Goal: Task Accomplishment & Management: Use online tool/utility

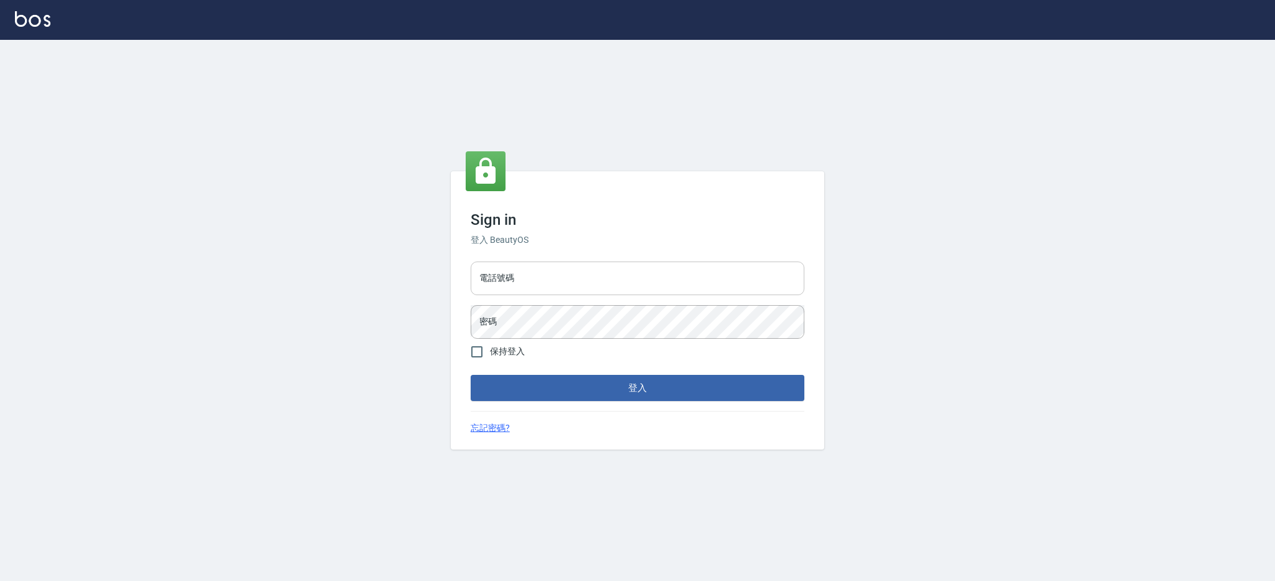
click at [592, 273] on input "電話號碼" at bounding box center [638, 279] width 334 height 34
type input "0426312798"
click at [471, 375] on button "登入" at bounding box center [638, 388] width 334 height 26
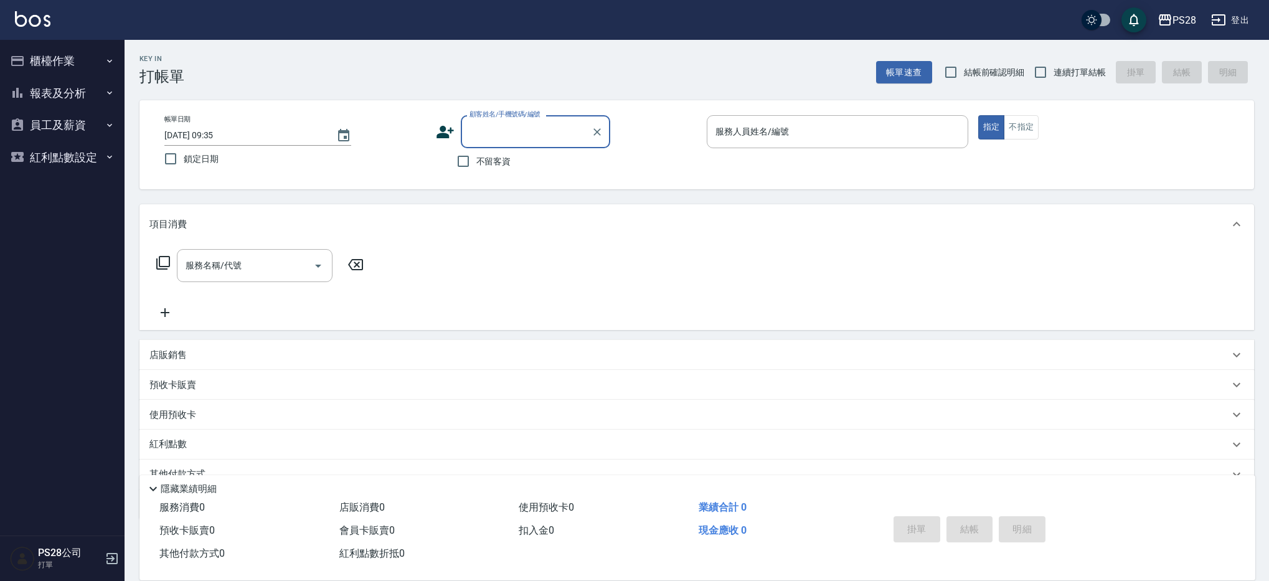
click at [57, 77] on button "報表及分析" at bounding box center [62, 93] width 115 height 32
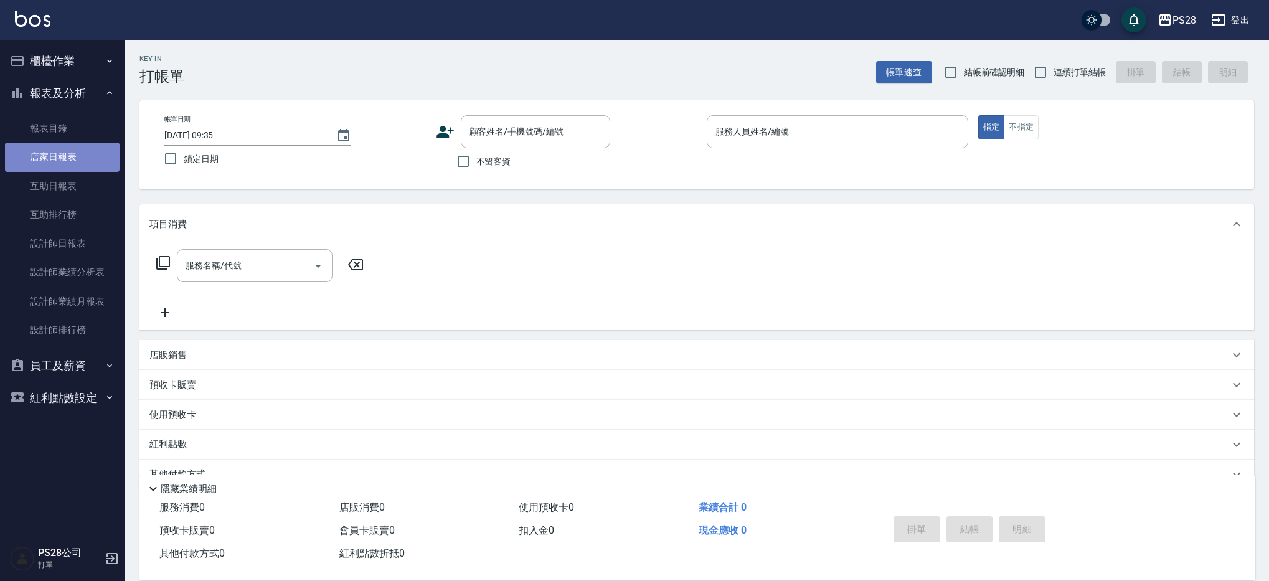
click at [71, 146] on link "店家日報表" at bounding box center [62, 157] width 115 height 29
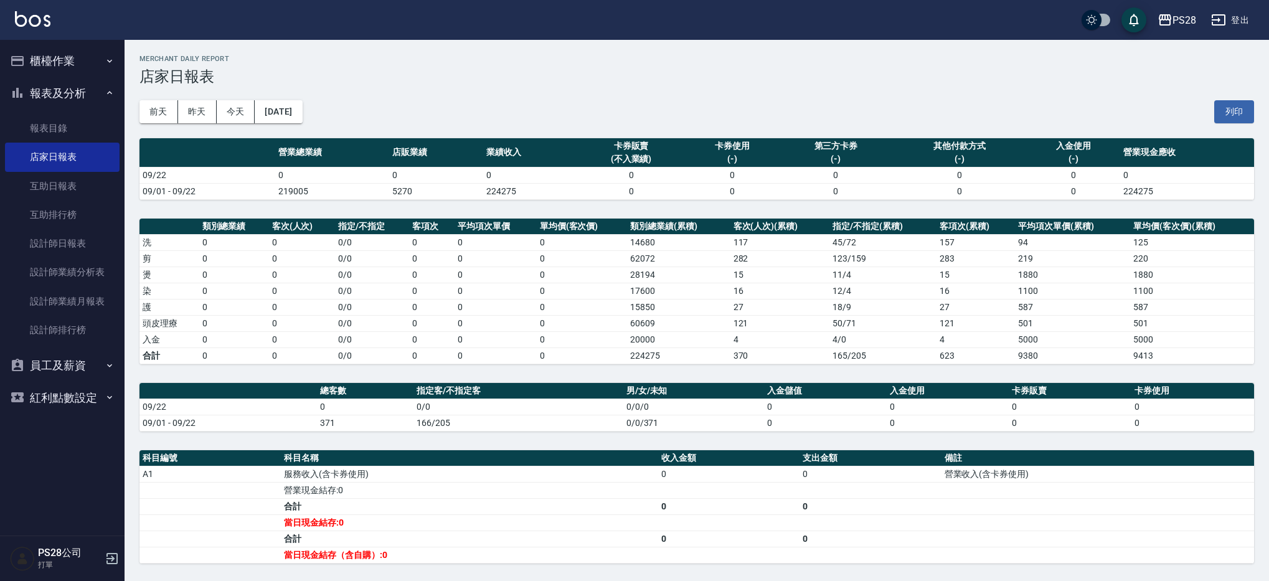
click at [191, 123] on div "[DATE] [DATE] [DATE] [DATE] 列印" at bounding box center [697, 111] width 1115 height 53
click at [199, 113] on button "昨天" at bounding box center [197, 111] width 39 height 23
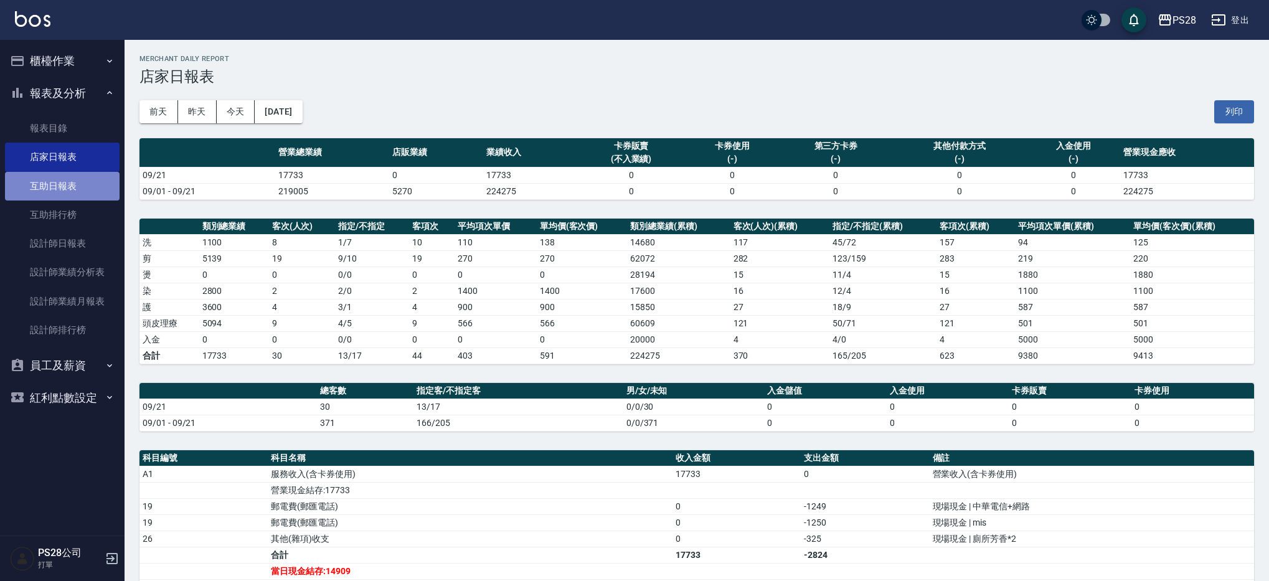
click at [70, 186] on link "互助日報表" at bounding box center [62, 186] width 115 height 29
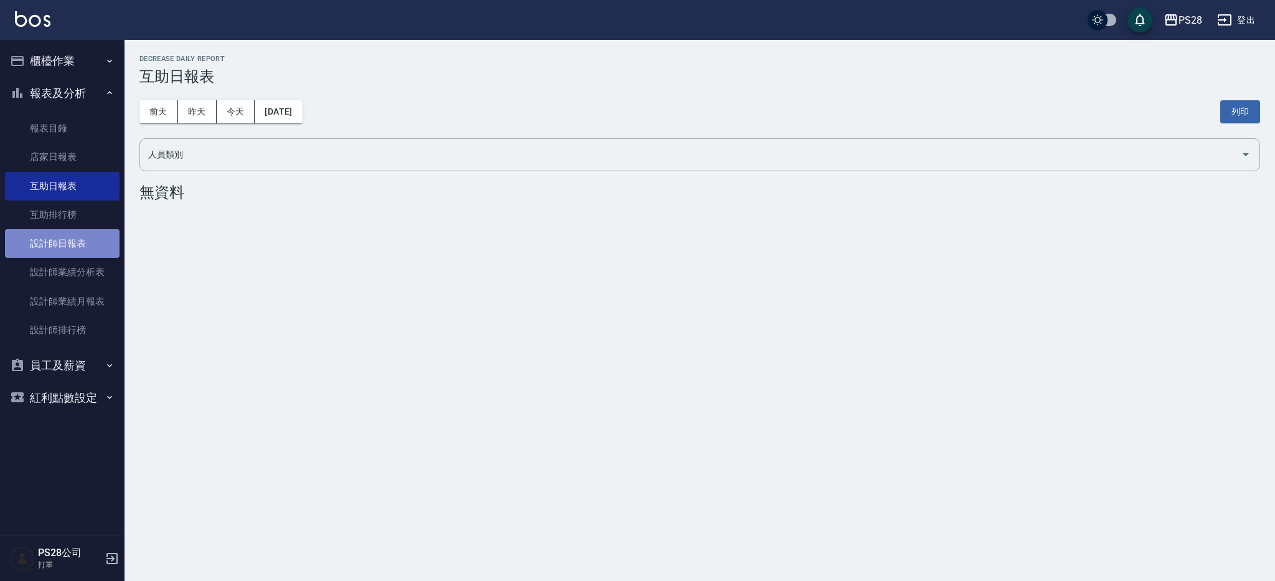
click at [79, 244] on link "設計師日報表" at bounding box center [62, 243] width 115 height 29
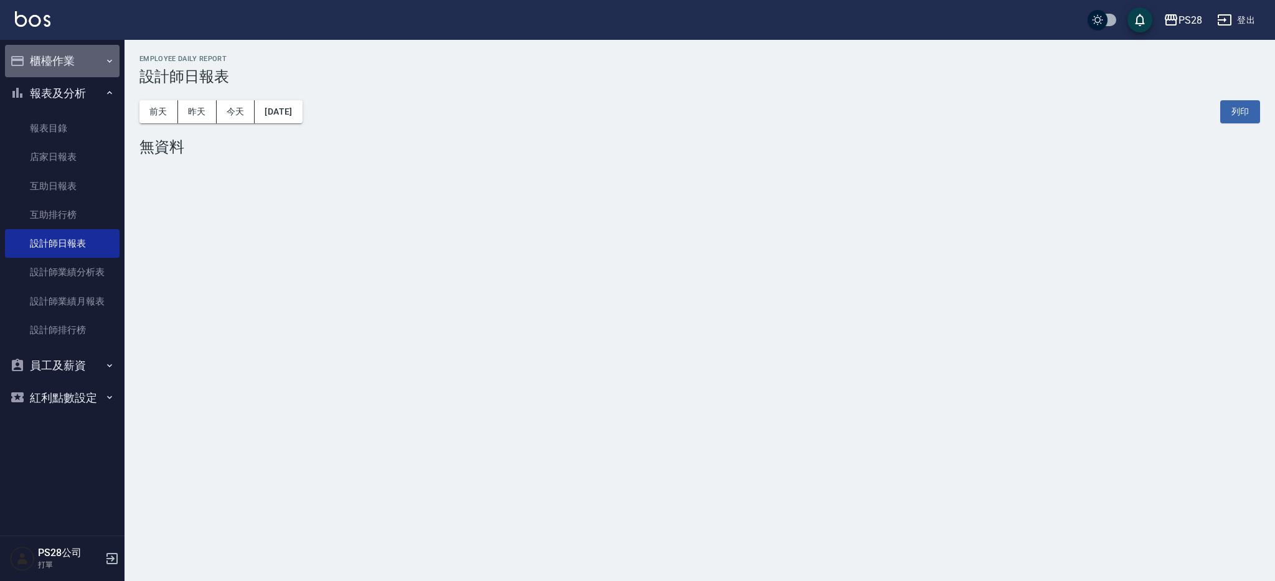
click at [57, 56] on button "櫃檯作業" at bounding box center [62, 61] width 115 height 32
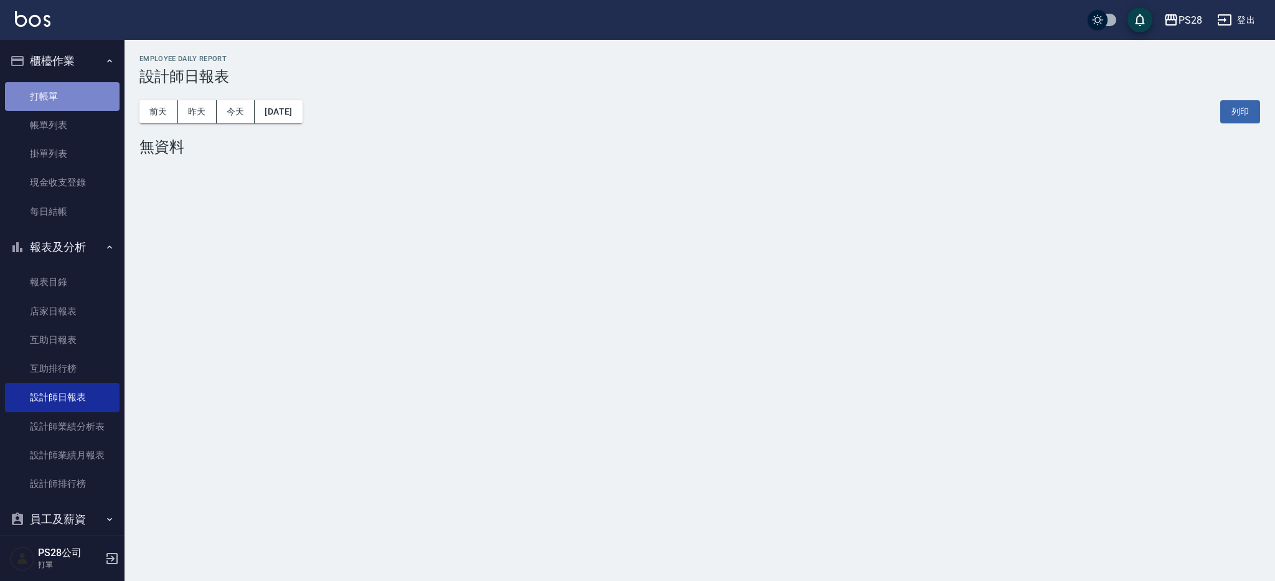
click at [64, 103] on link "打帳單" at bounding box center [62, 96] width 115 height 29
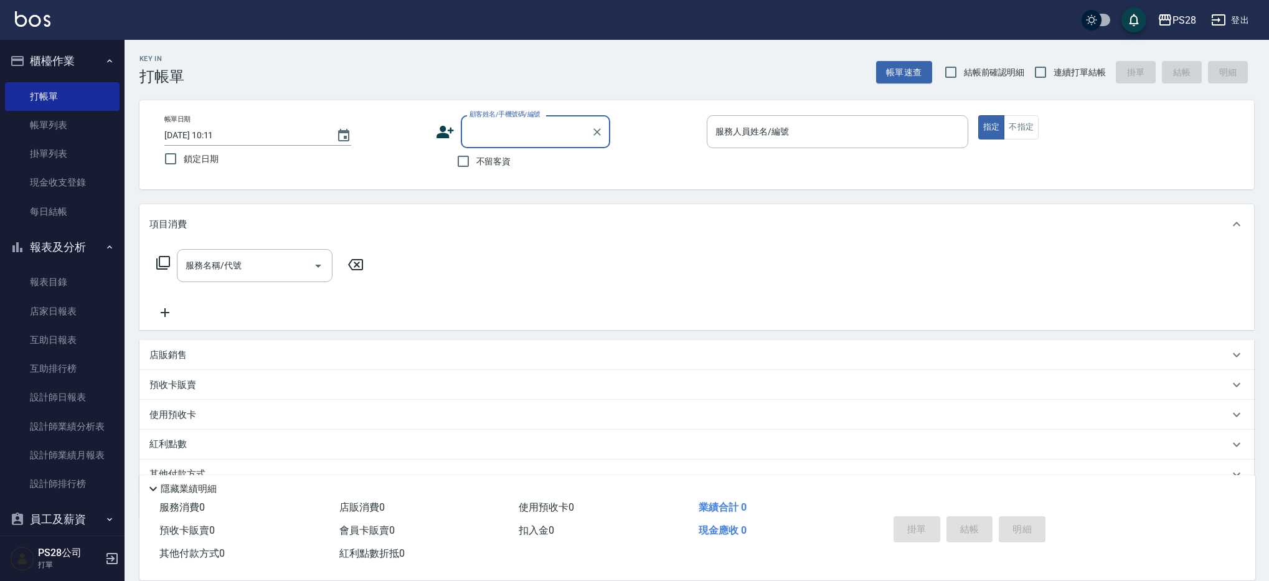
click at [488, 168] on label "不留客資" at bounding box center [480, 161] width 61 height 26
click at [476, 168] on input "不留客資" at bounding box center [463, 161] width 26 height 26
checkbox input "true"
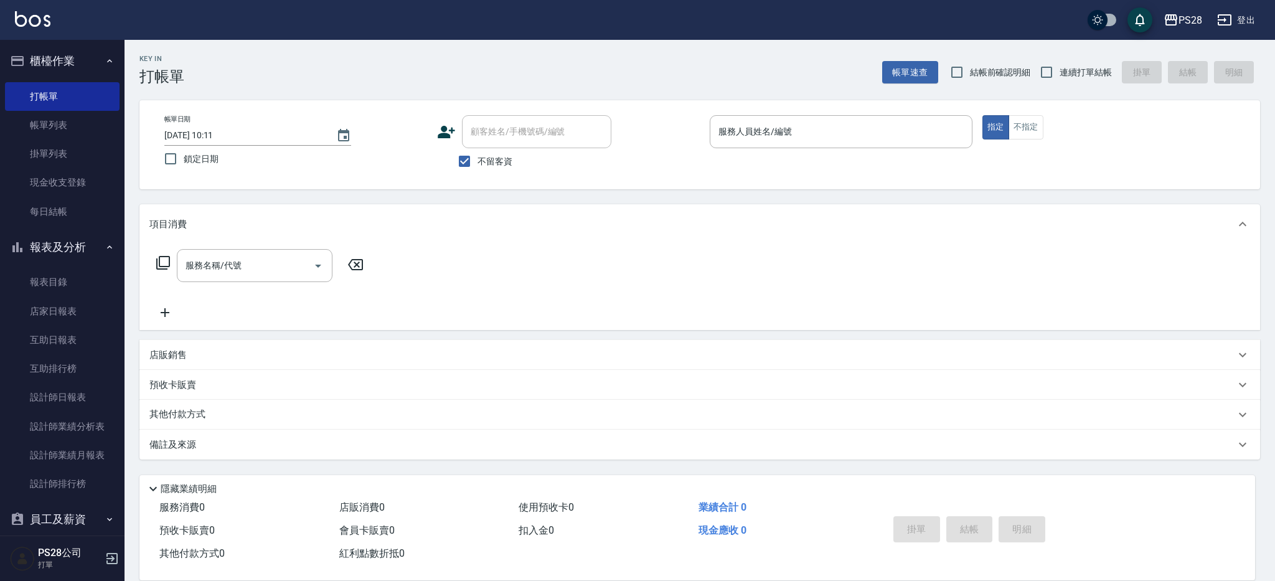
click at [1085, 75] on span "連續打單結帳" at bounding box center [1086, 72] width 52 height 13
click at [1060, 75] on input "連續打單結帳" at bounding box center [1047, 72] width 26 height 26
checkbox input "true"
click at [100, 179] on link "現金收支登錄" at bounding box center [62, 182] width 115 height 29
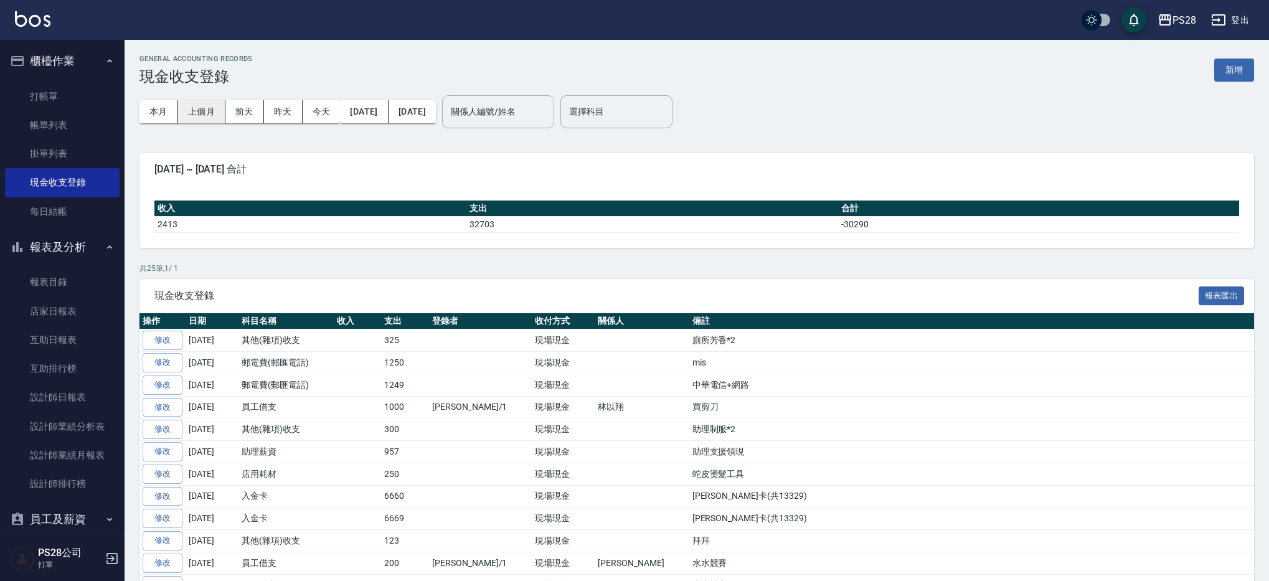
click at [214, 121] on button "上個月" at bounding box center [201, 111] width 47 height 23
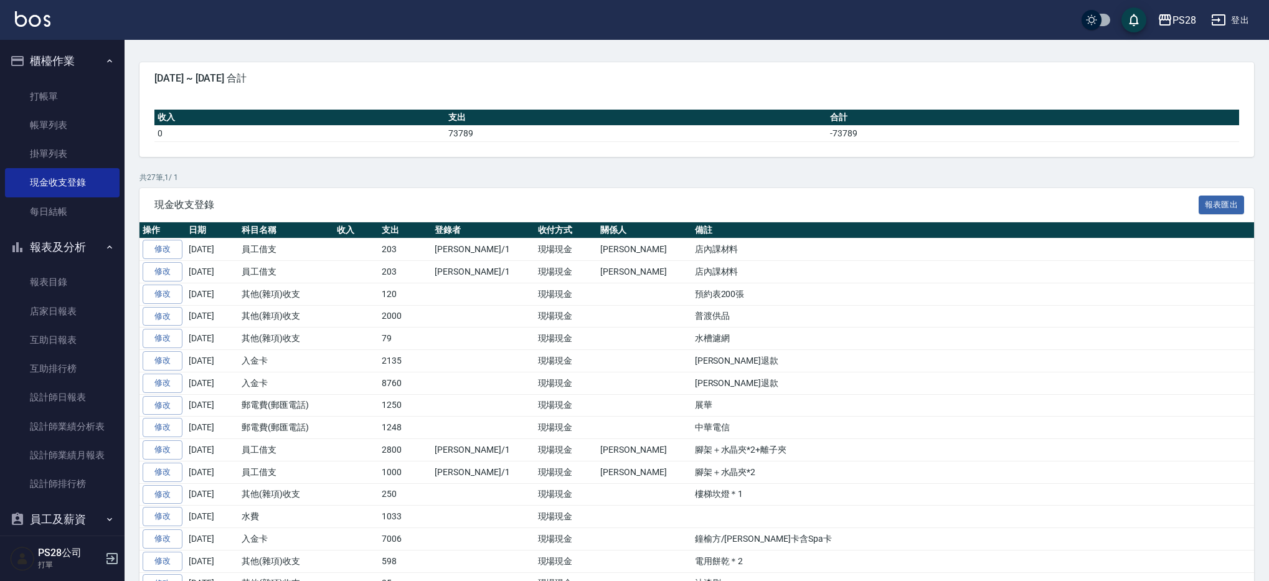
scroll to position [398, 0]
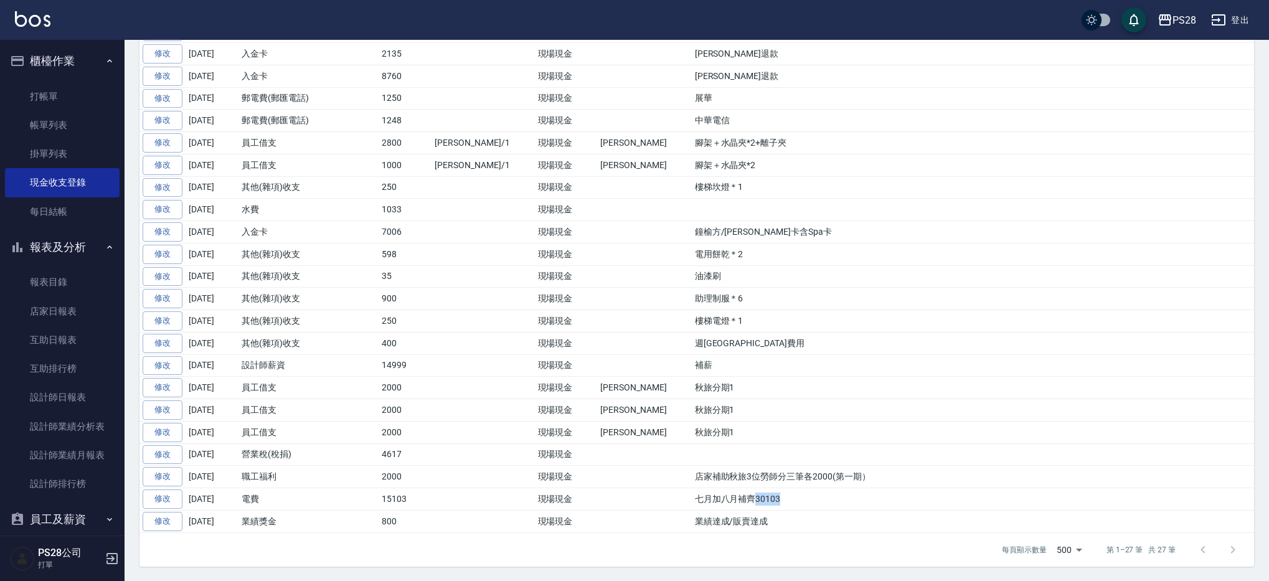
drag, startPoint x: 666, startPoint y: 498, endPoint x: 696, endPoint y: 499, distance: 29.3
click at [696, 499] on td "七月加八月補齊30103" at bounding box center [973, 499] width 562 height 22
click at [703, 499] on td "七月加八月補齊30103" at bounding box center [973, 499] width 562 height 22
drag, startPoint x: 703, startPoint y: 499, endPoint x: 651, endPoint y: 502, distance: 51.8
click at [692, 502] on td "七月加八月補齊30103" at bounding box center [973, 499] width 562 height 22
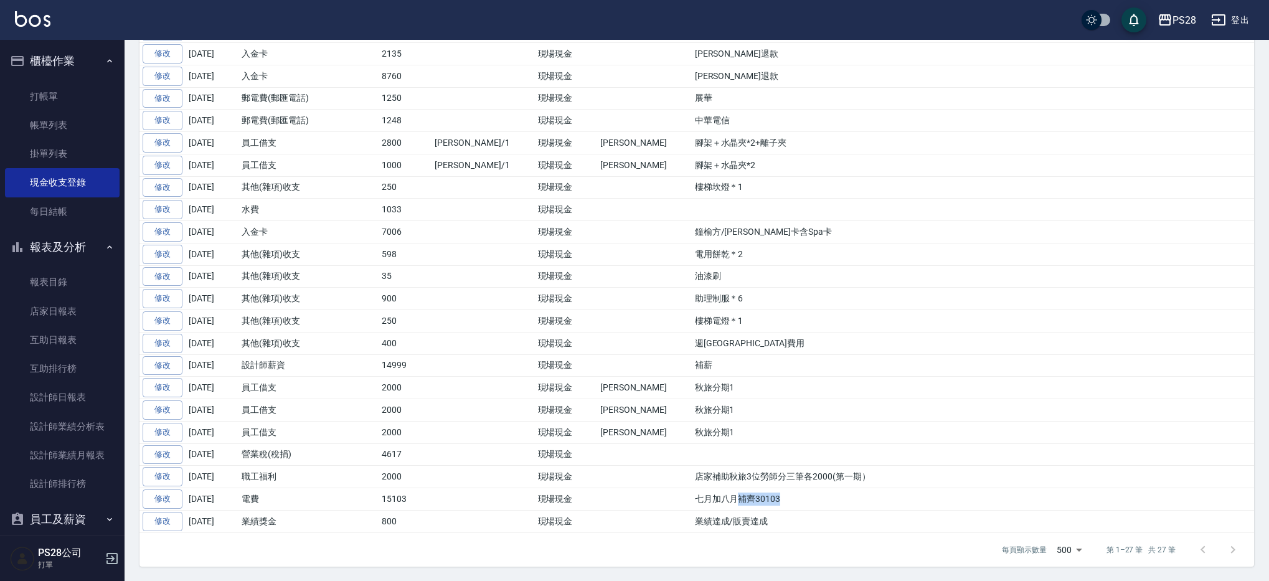
click at [692, 503] on td "七月加八月補齊30103" at bounding box center [973, 499] width 562 height 22
drag, startPoint x: 666, startPoint y: 497, endPoint x: 696, endPoint y: 496, distance: 29.3
click at [696, 496] on td "七月加八月補齊30103" at bounding box center [973, 499] width 562 height 22
